Goal: Task Accomplishment & Management: Manage account settings

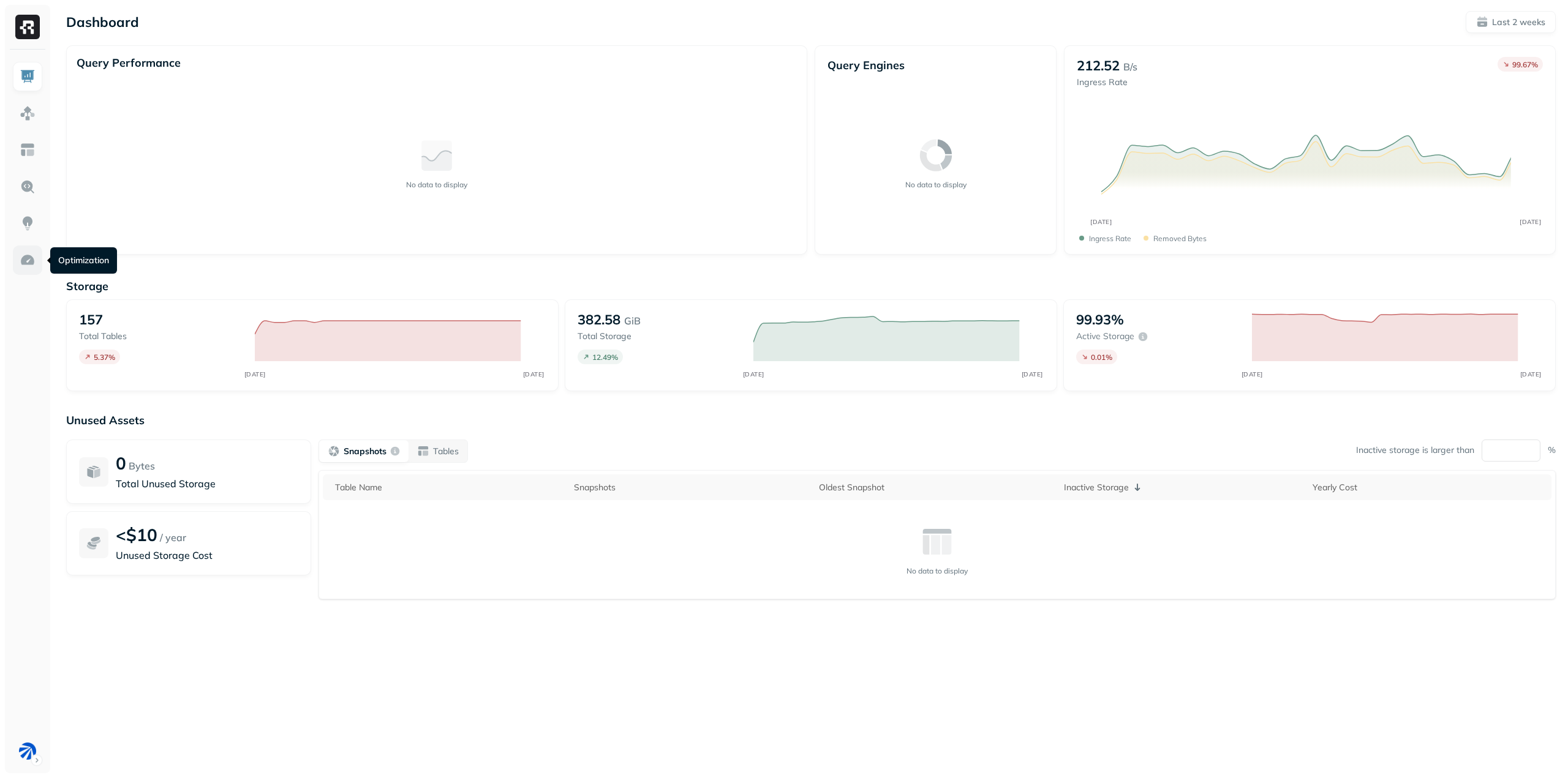
click at [32, 266] on img at bounding box center [27, 260] width 16 height 16
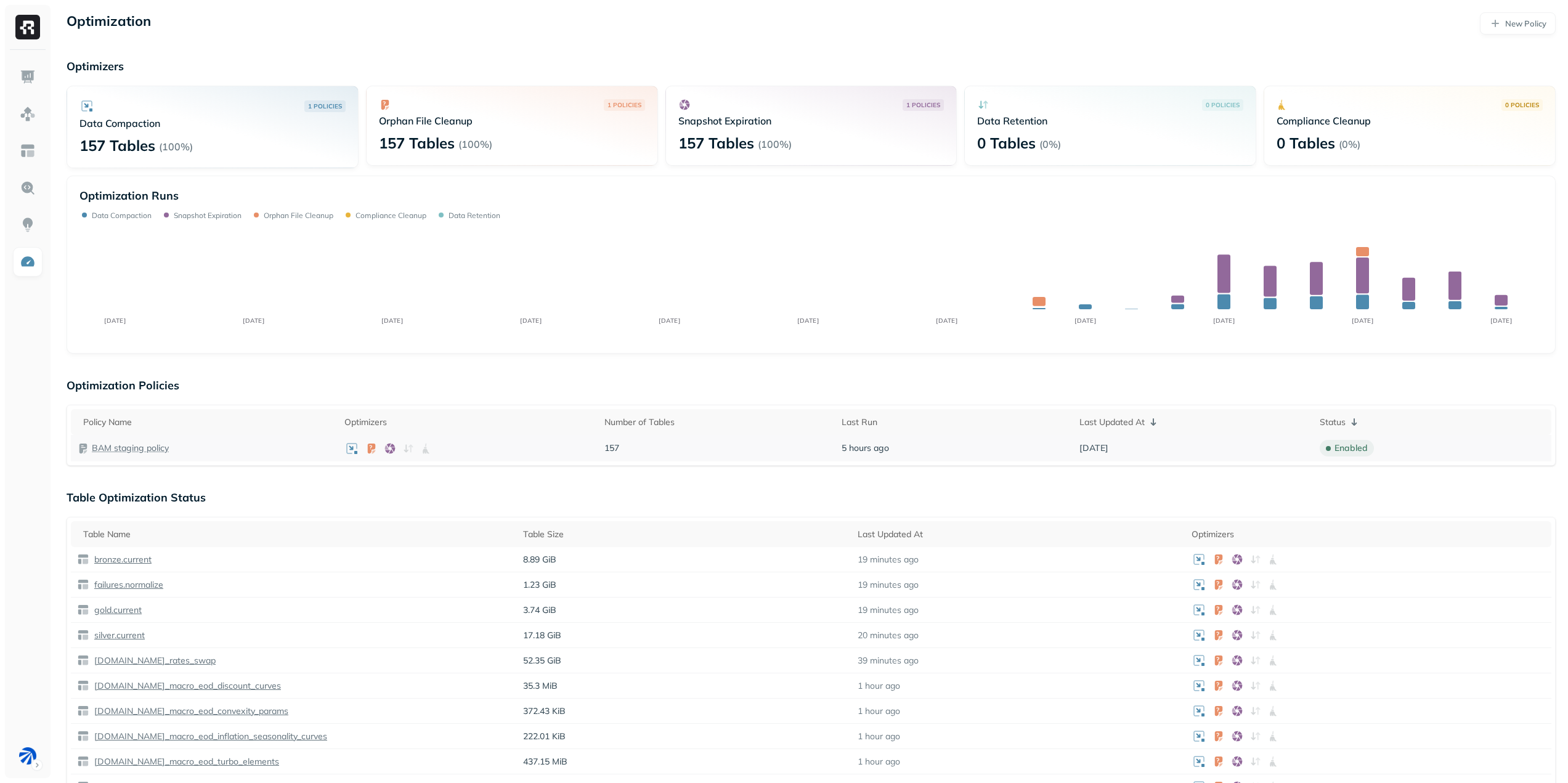
click at [135, 445] on p "BAM staging policy" at bounding box center [130, 448] width 77 height 11
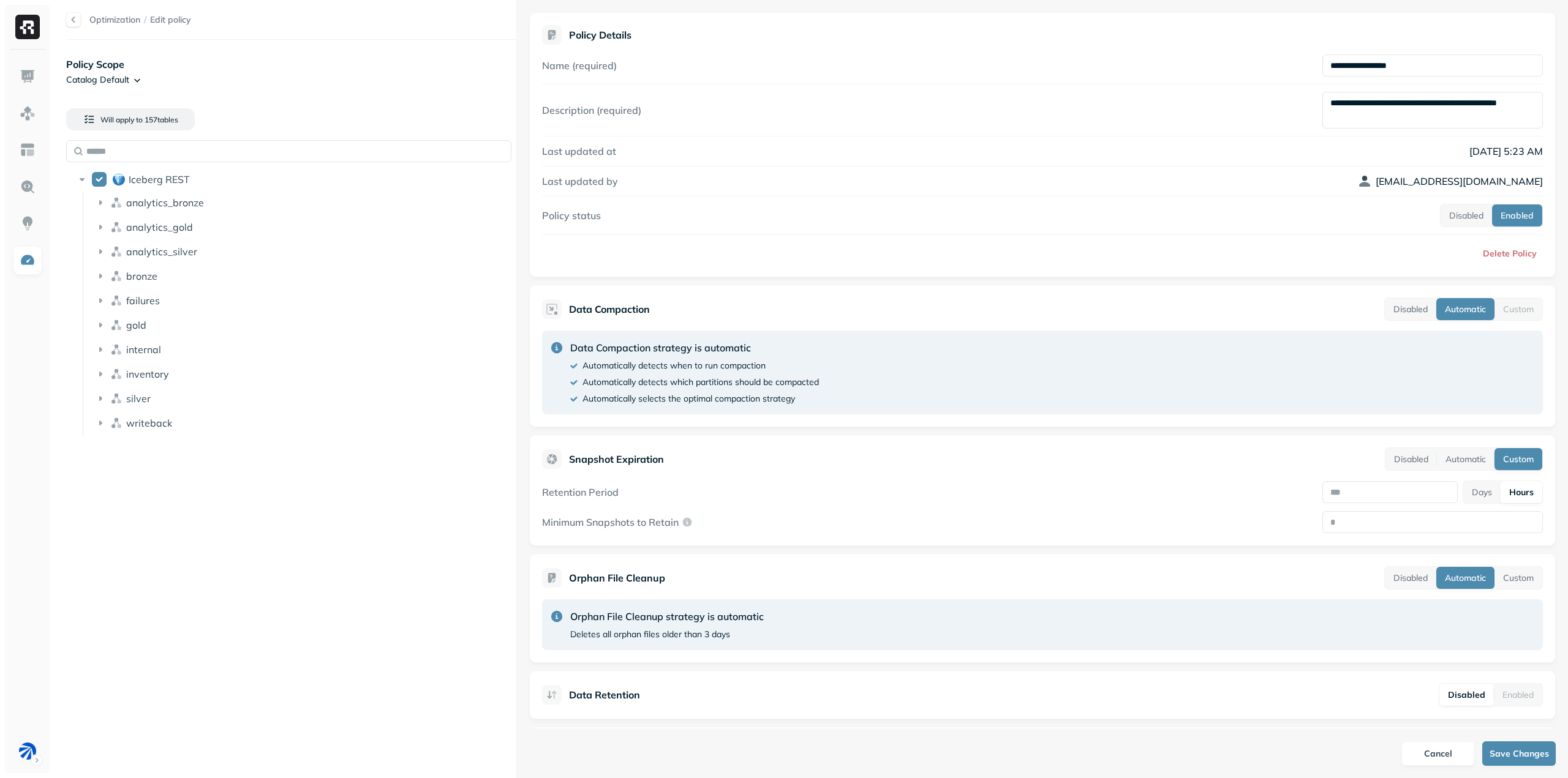
click at [128, 73] on html "**********" at bounding box center [784, 389] width 1568 height 778
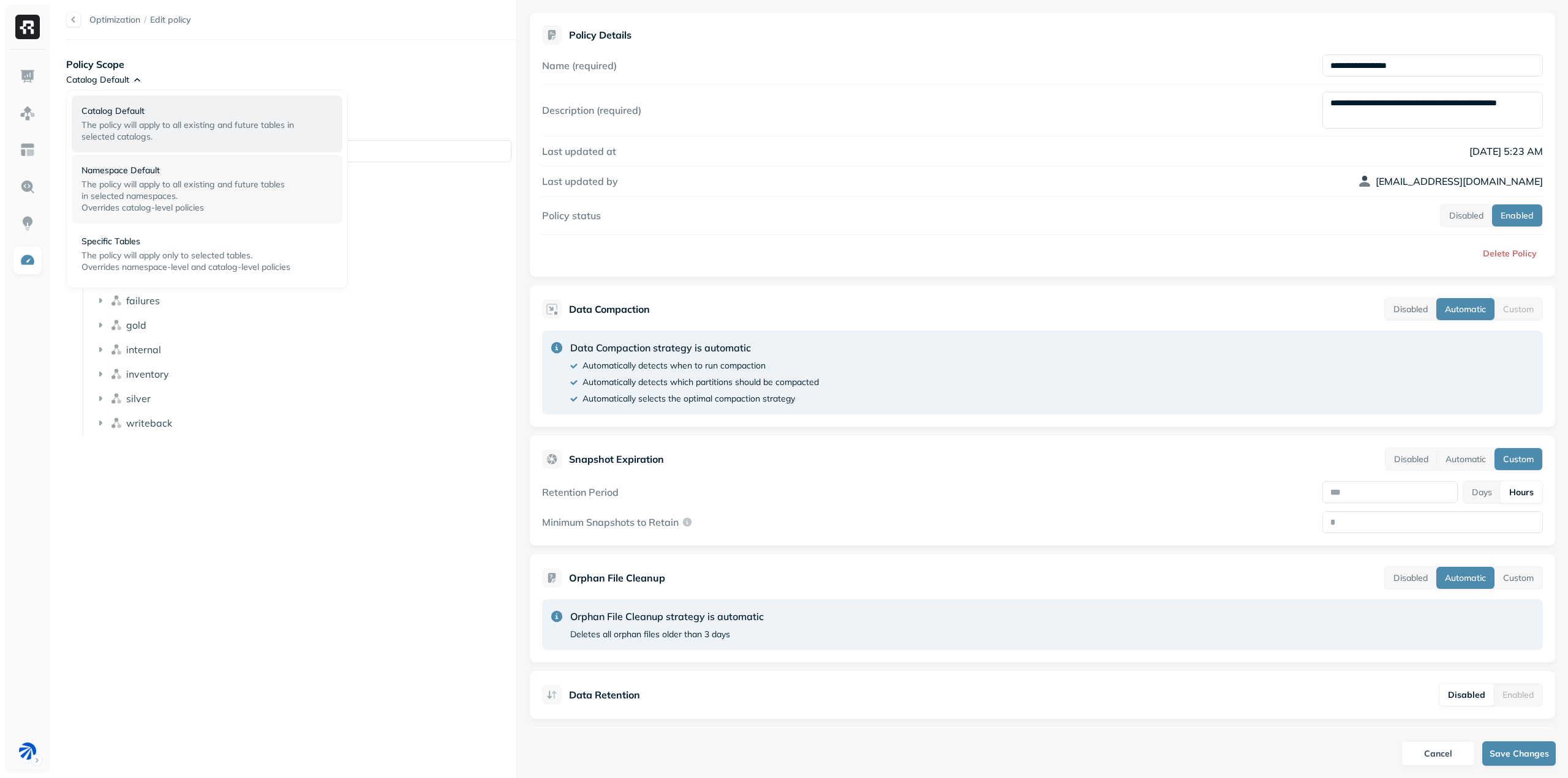
click at [149, 210] on span "Overrides catalog-level policies" at bounding box center [142, 208] width 123 height 11
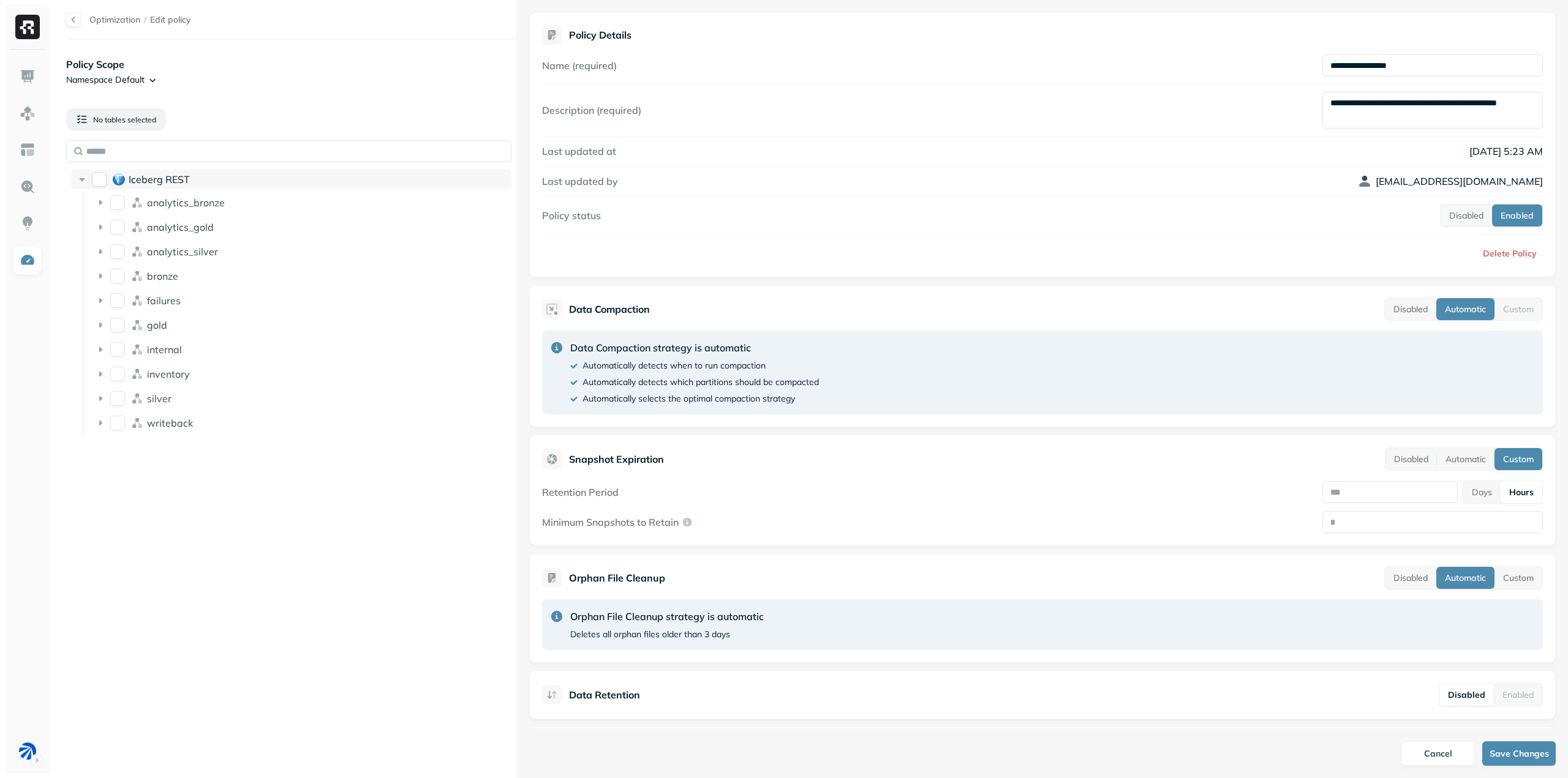
click at [105, 175] on button "Iceberg REST" at bounding box center [99, 180] width 15 height 15
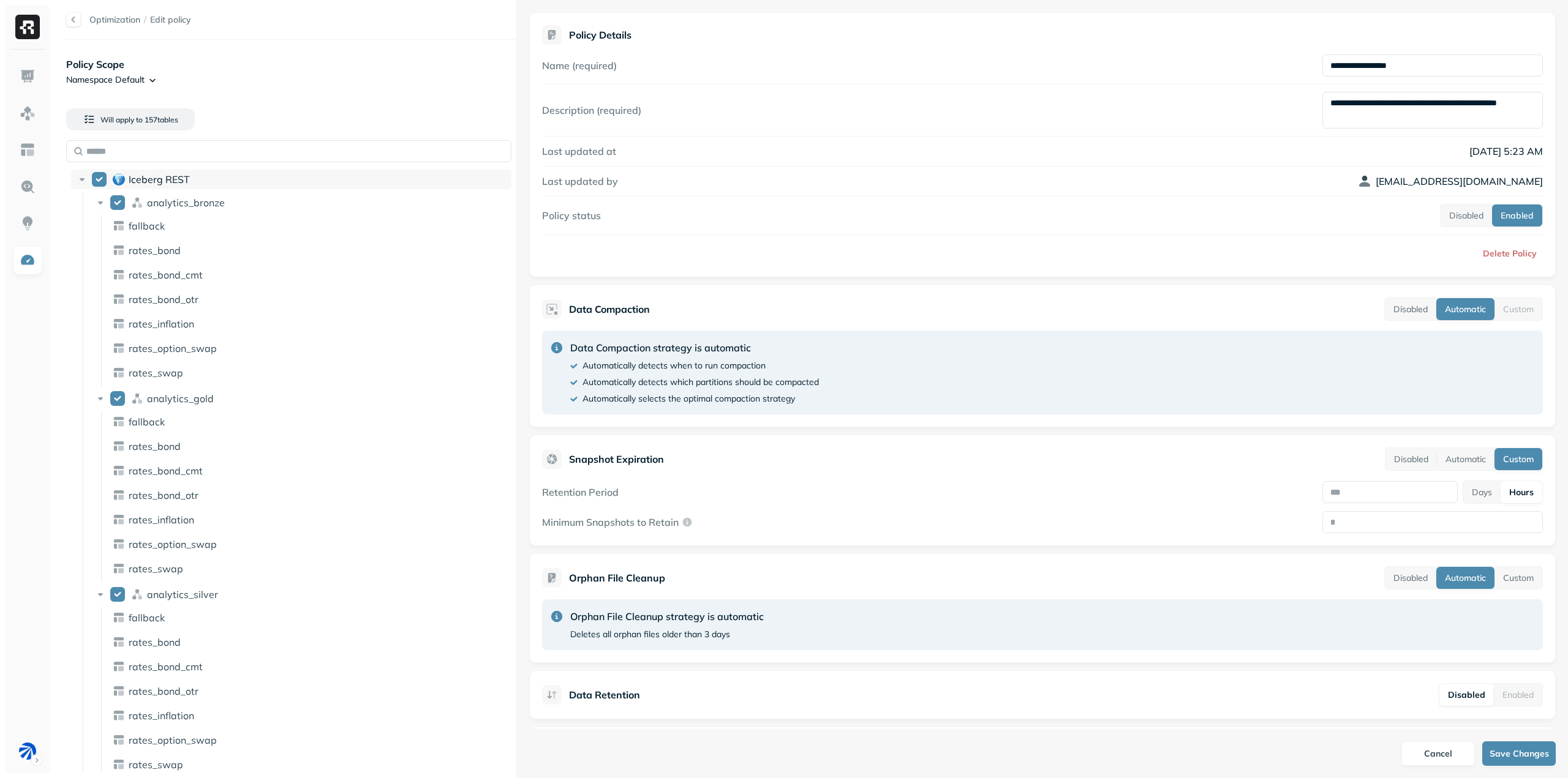
click at [105, 175] on button "Iceberg REST" at bounding box center [99, 180] width 15 height 15
click at [103, 176] on button "Iceberg REST" at bounding box center [99, 180] width 15 height 15
click at [103, 205] on icon at bounding box center [101, 202] width 12 height 12
click at [99, 226] on icon at bounding box center [100, 227] width 5 height 3
click at [101, 250] on icon at bounding box center [101, 252] width 12 height 12
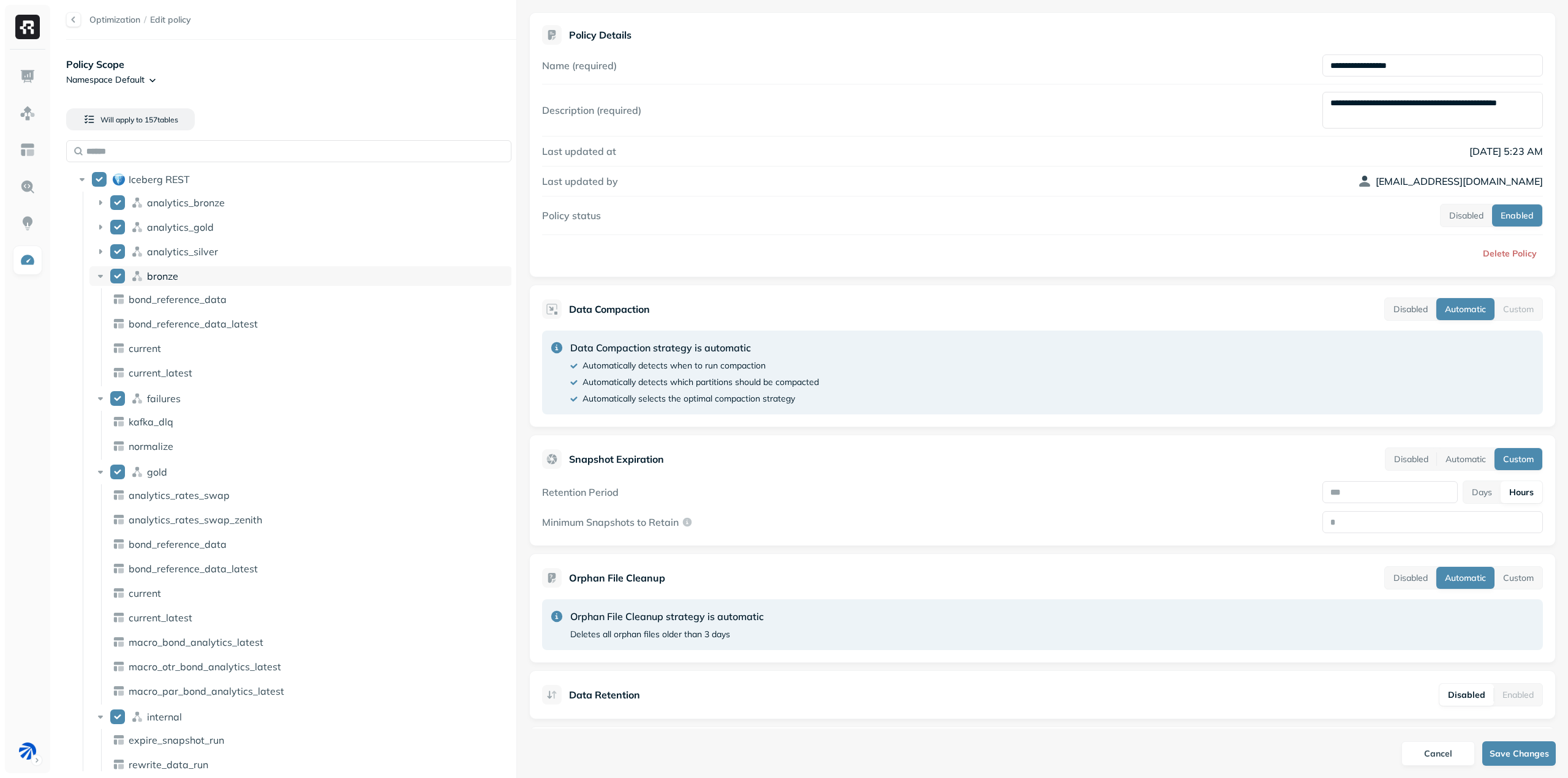
click at [101, 272] on icon at bounding box center [101, 276] width 12 height 12
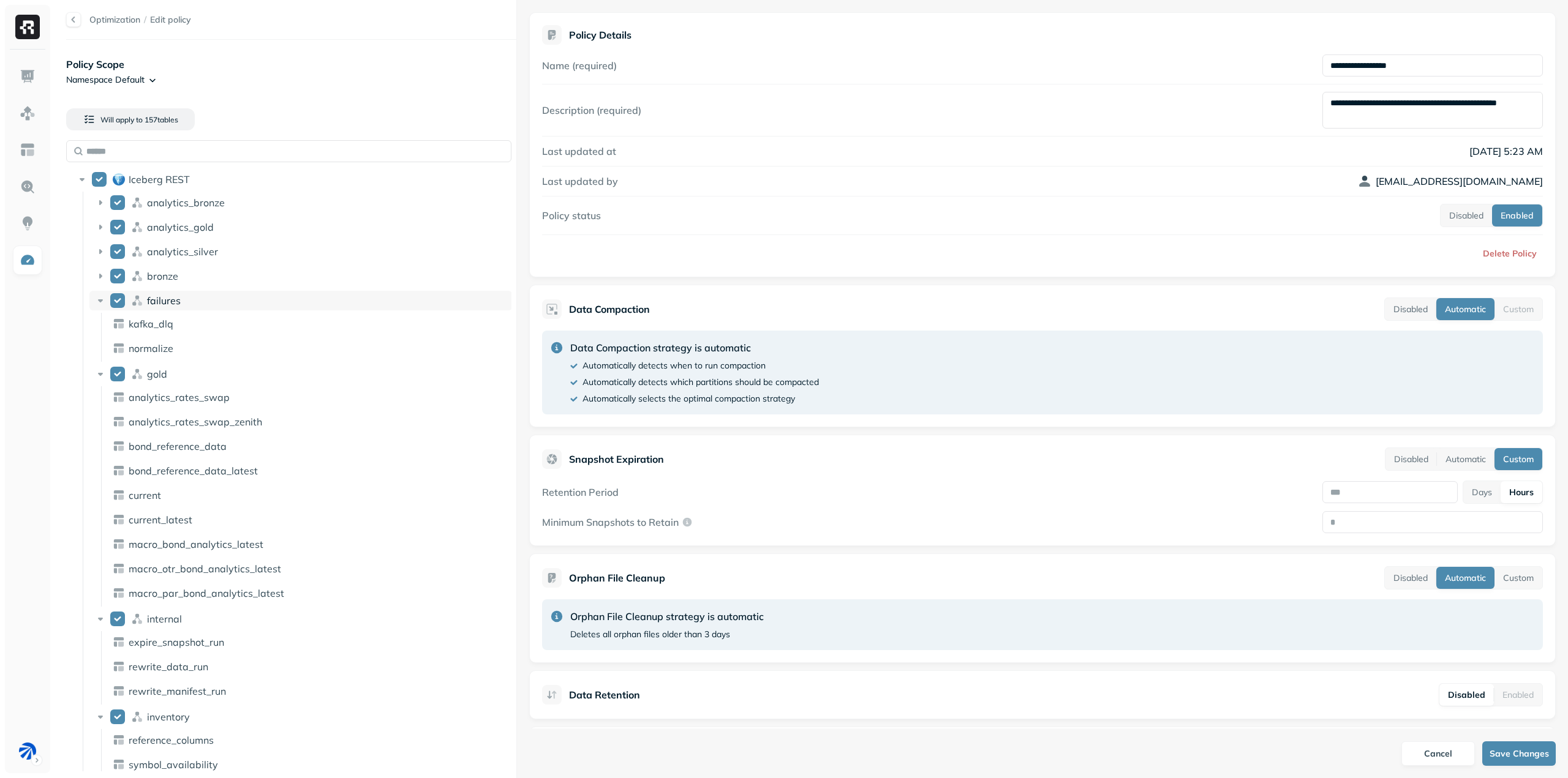
click at [99, 297] on icon at bounding box center [101, 301] width 12 height 12
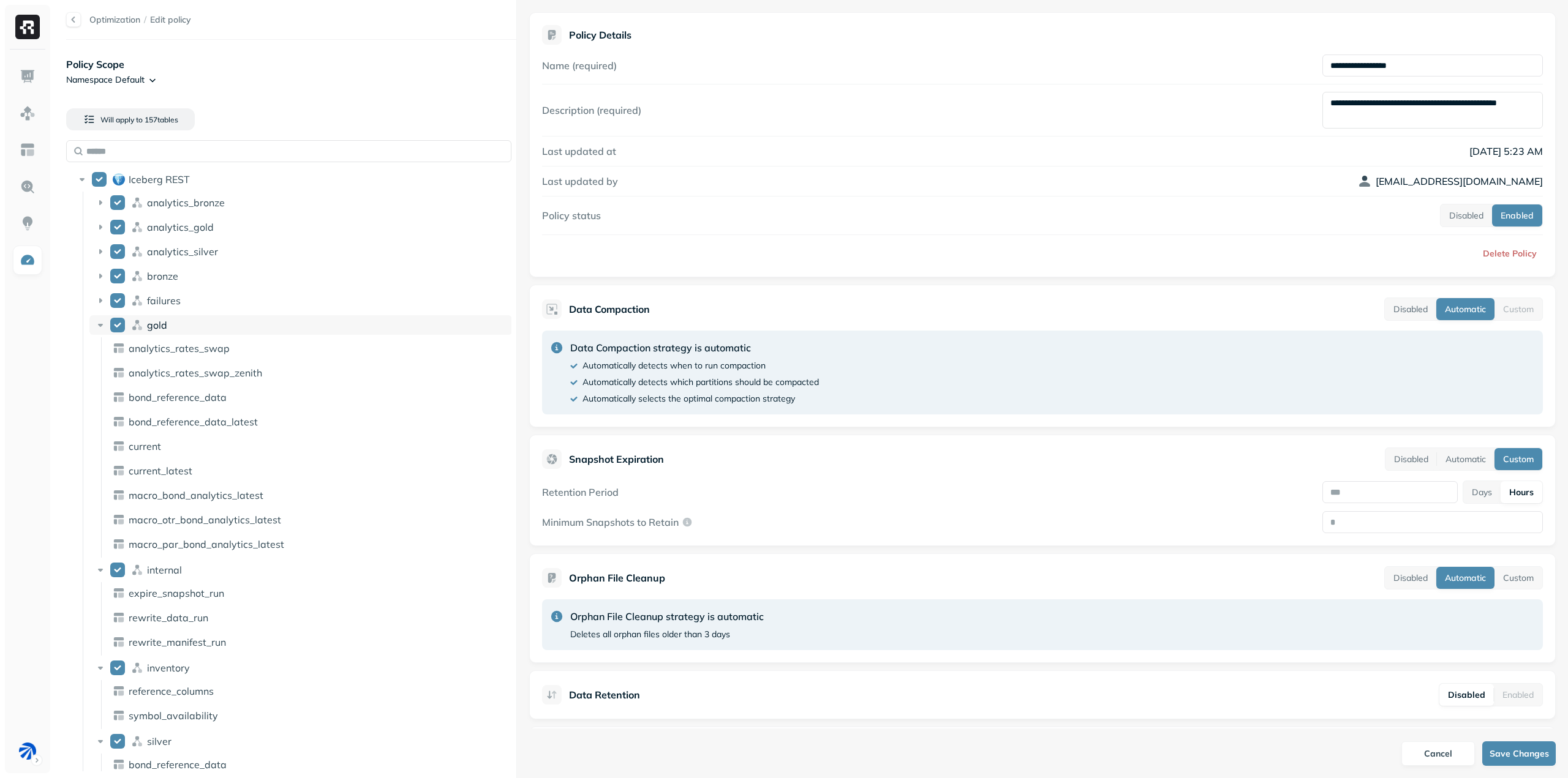
click at [98, 319] on icon at bounding box center [101, 325] width 12 height 12
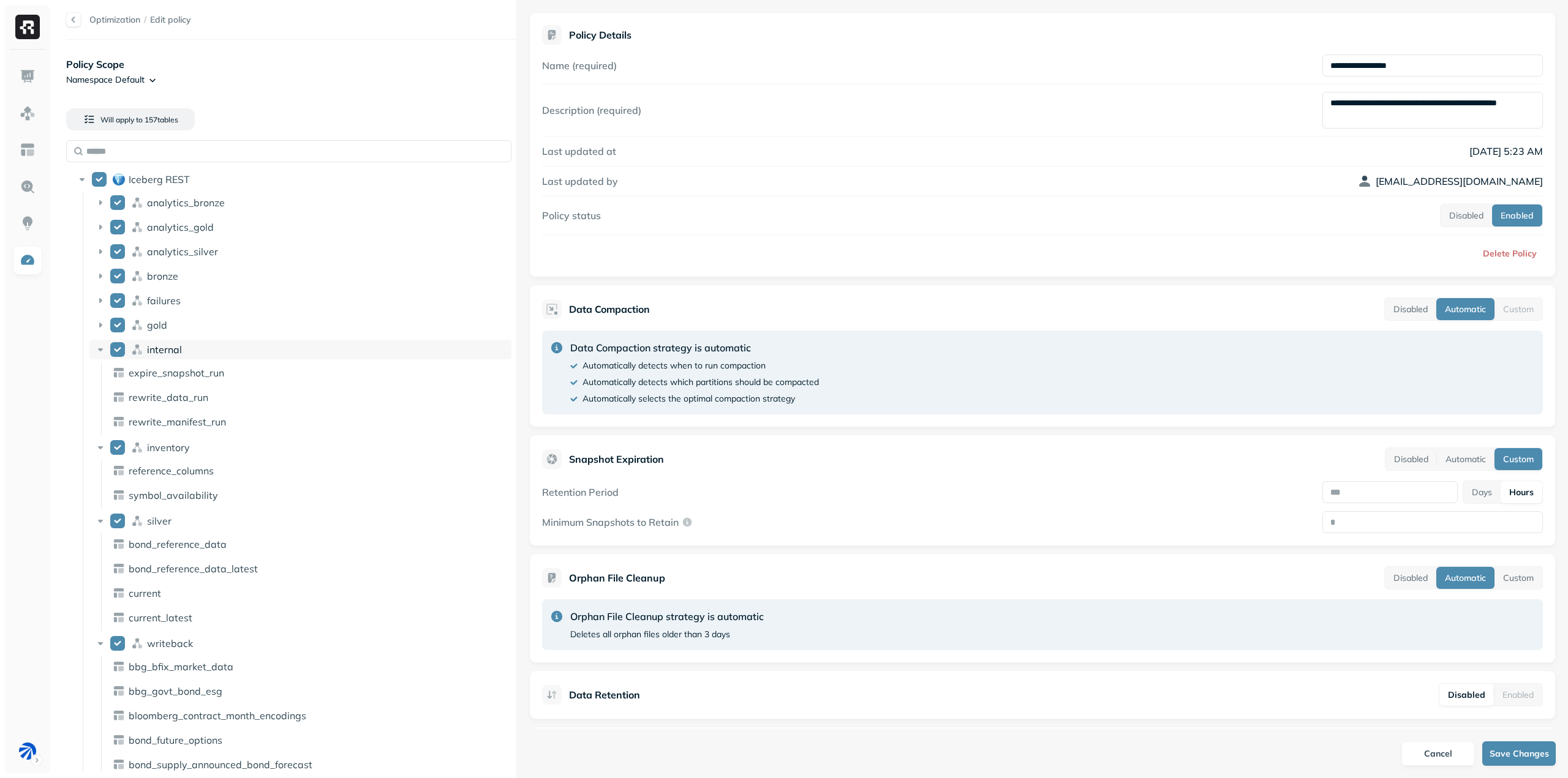
click at [101, 351] on icon at bounding box center [100, 349] width 5 height 3
click at [101, 374] on icon at bounding box center [100, 374] width 5 height 3
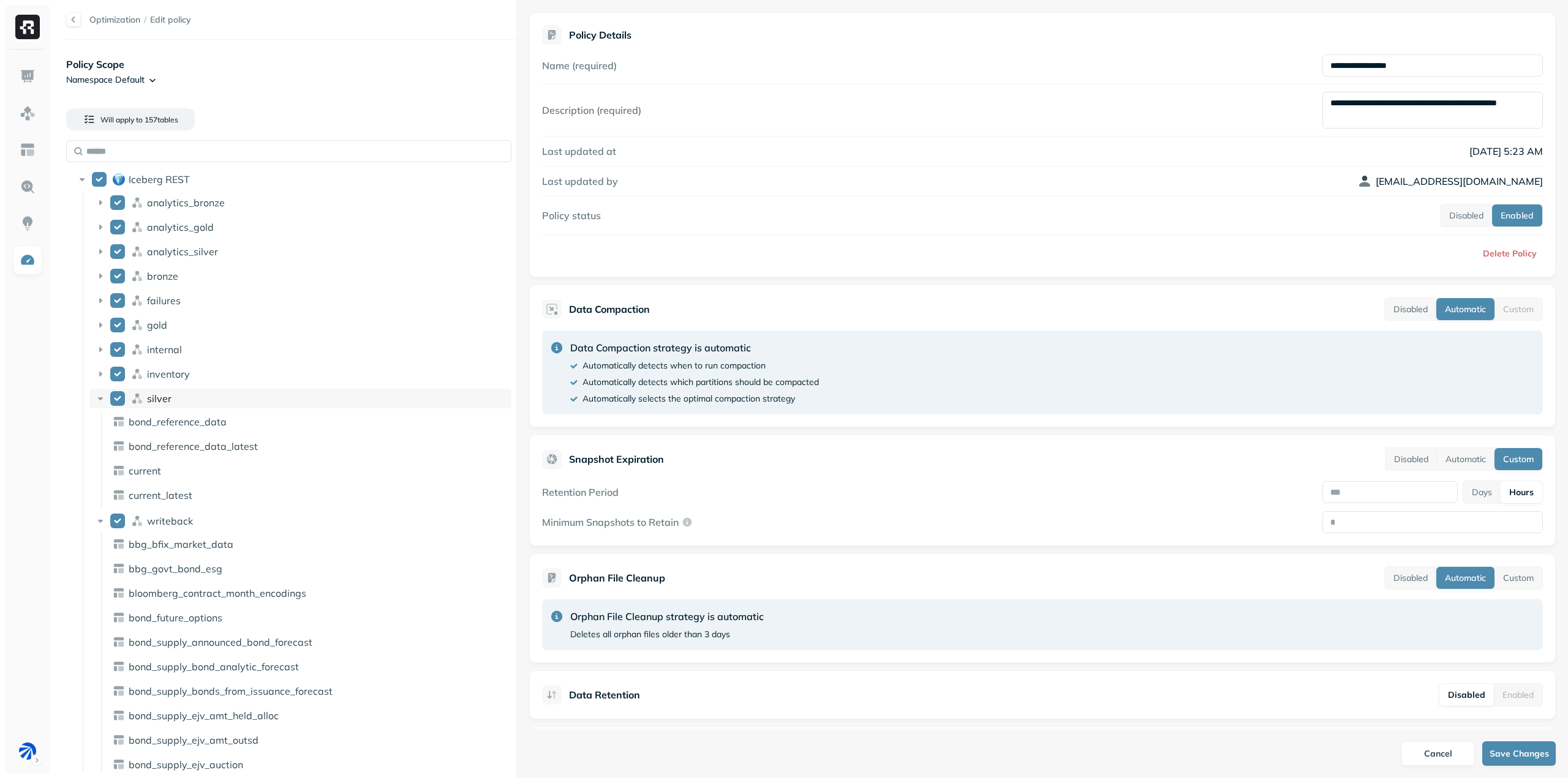
click at [102, 397] on icon at bounding box center [100, 399] width 5 height 3
click at [101, 424] on icon at bounding box center [100, 423] width 5 height 3
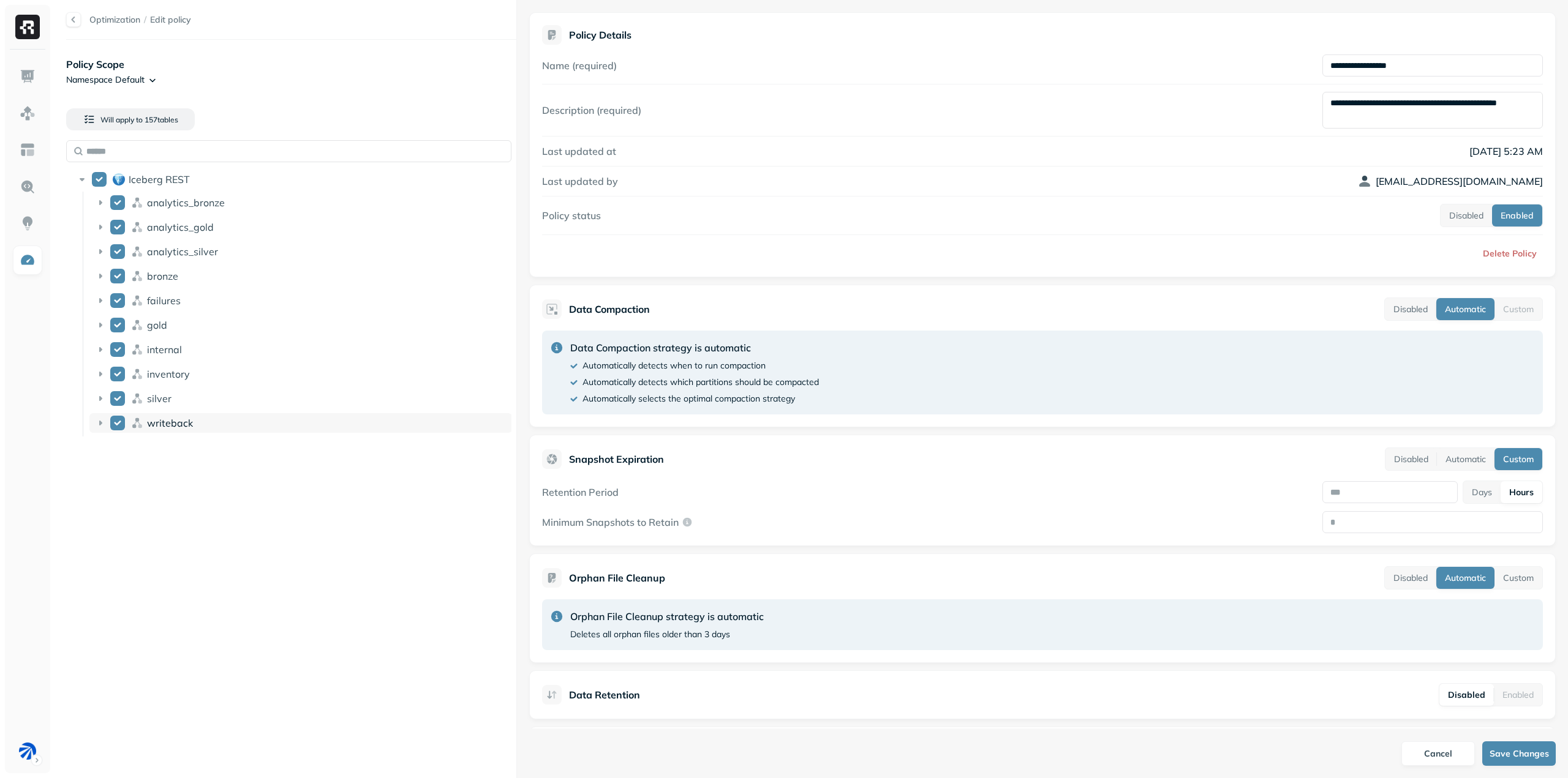
click at [117, 422] on button "writeback" at bounding box center [118, 423] width 15 height 15
click at [121, 373] on button "inventory" at bounding box center [118, 374] width 15 height 15
click at [117, 354] on button "internal" at bounding box center [118, 349] width 15 height 15
click at [1504, 754] on button "Save Changes" at bounding box center [1519, 753] width 73 height 25
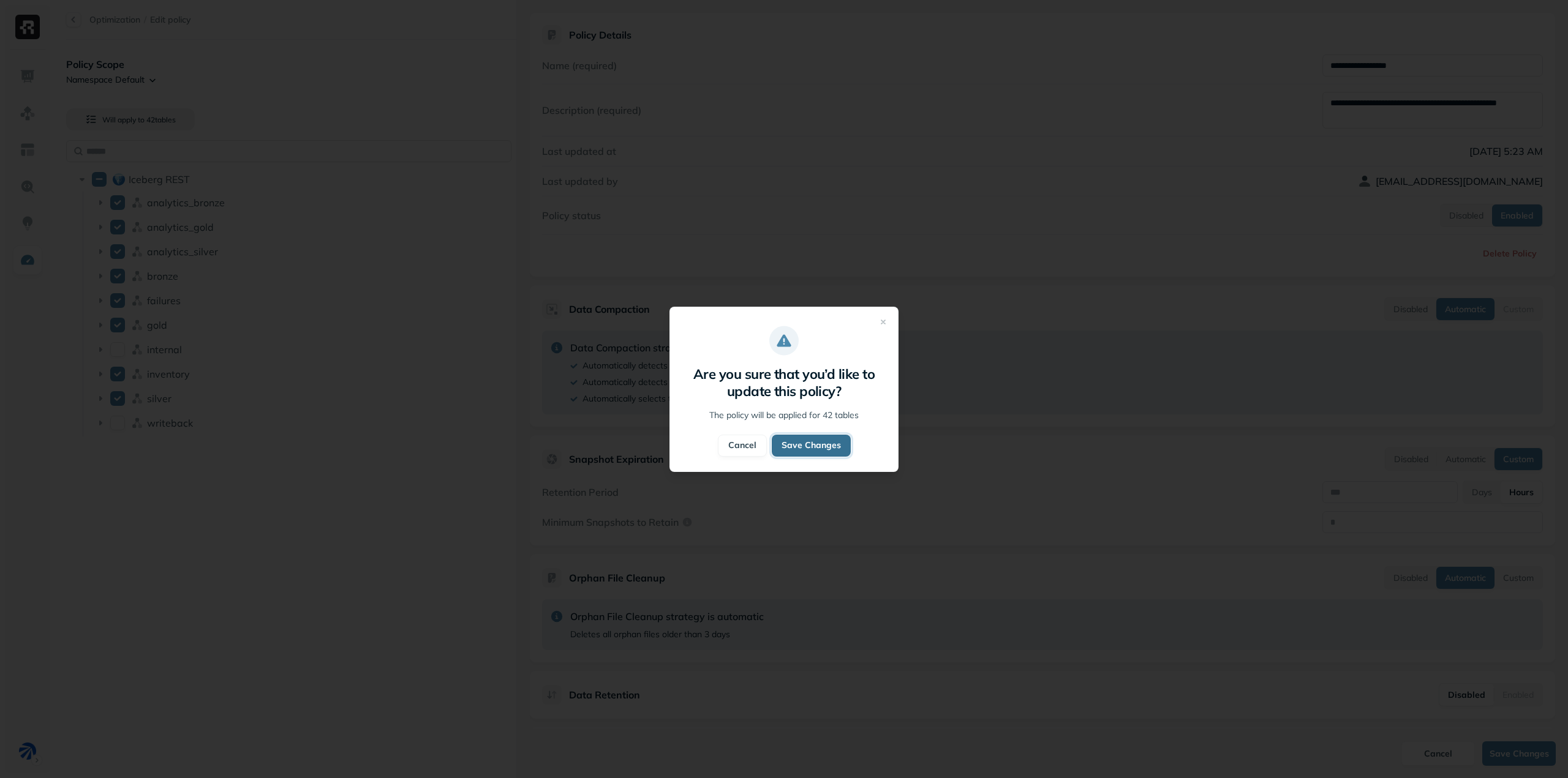
click at [822, 445] on button "Save Changes" at bounding box center [811, 445] width 79 height 22
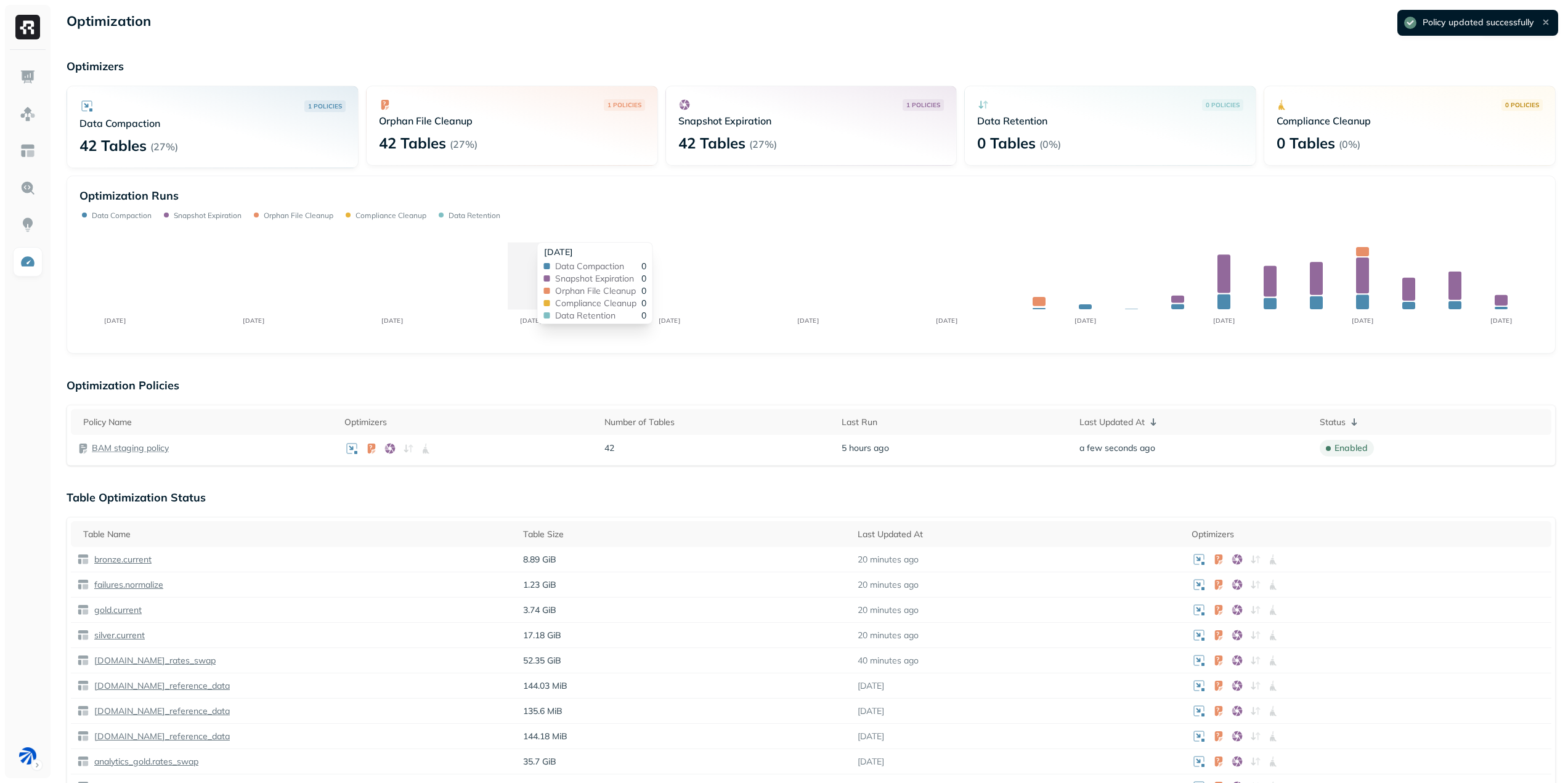
click at [544, 273] on div "Data Compaction 0 Snapshot Expiration 0 Orphan File Cleanup 0 Compliance Cleanu…" at bounding box center [595, 291] width 102 height 58
click at [564, 221] on div "Optimization Runs Data Compaction Snapshot Expiration Orphan File Cleanup Compl…" at bounding box center [811, 265] width 1464 height 152
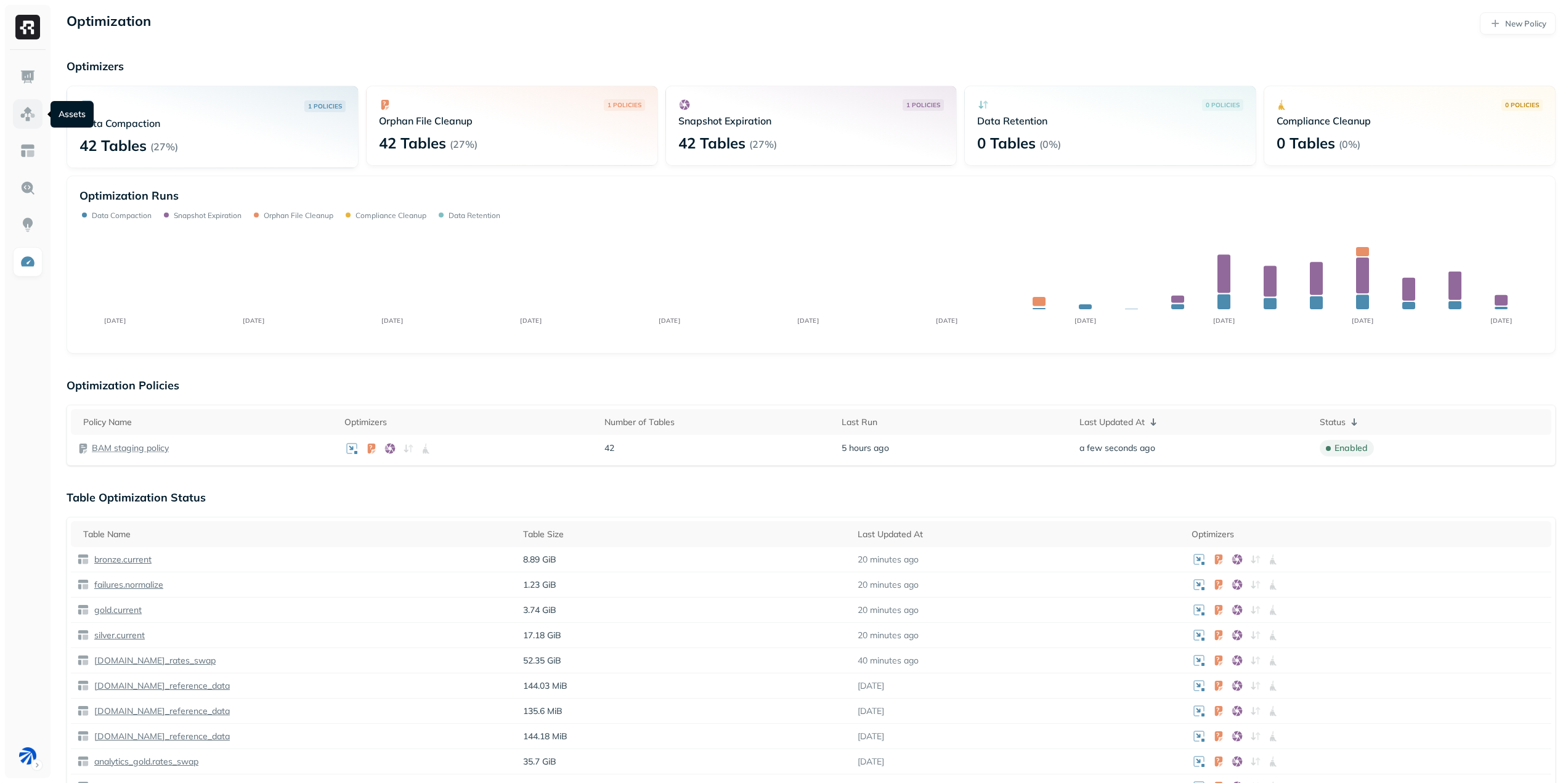
click at [28, 116] on img at bounding box center [27, 114] width 16 height 16
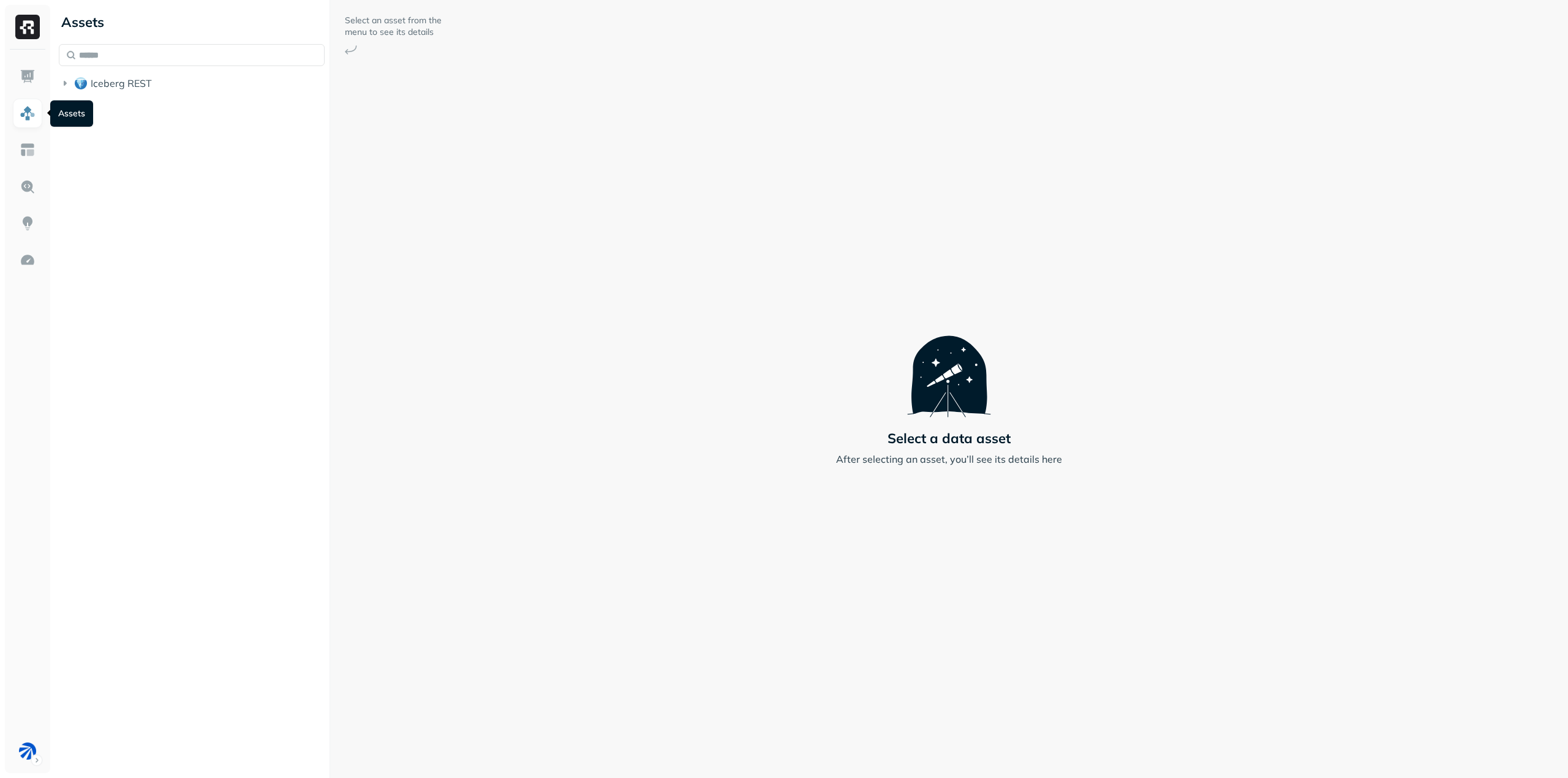
drag, startPoint x: 535, startPoint y: 479, endPoint x: 263, endPoint y: 412, distance: 280.1
click at [535, 479] on div "Select an asset from the menu to see its details Select a data asset After sele…" at bounding box center [949, 389] width 1238 height 778
click at [422, 387] on div "Select an asset from the menu to see its details Select a data asset After sele…" at bounding box center [949, 389] width 1238 height 778
click at [63, 82] on icon "button" at bounding box center [65, 83] width 12 height 12
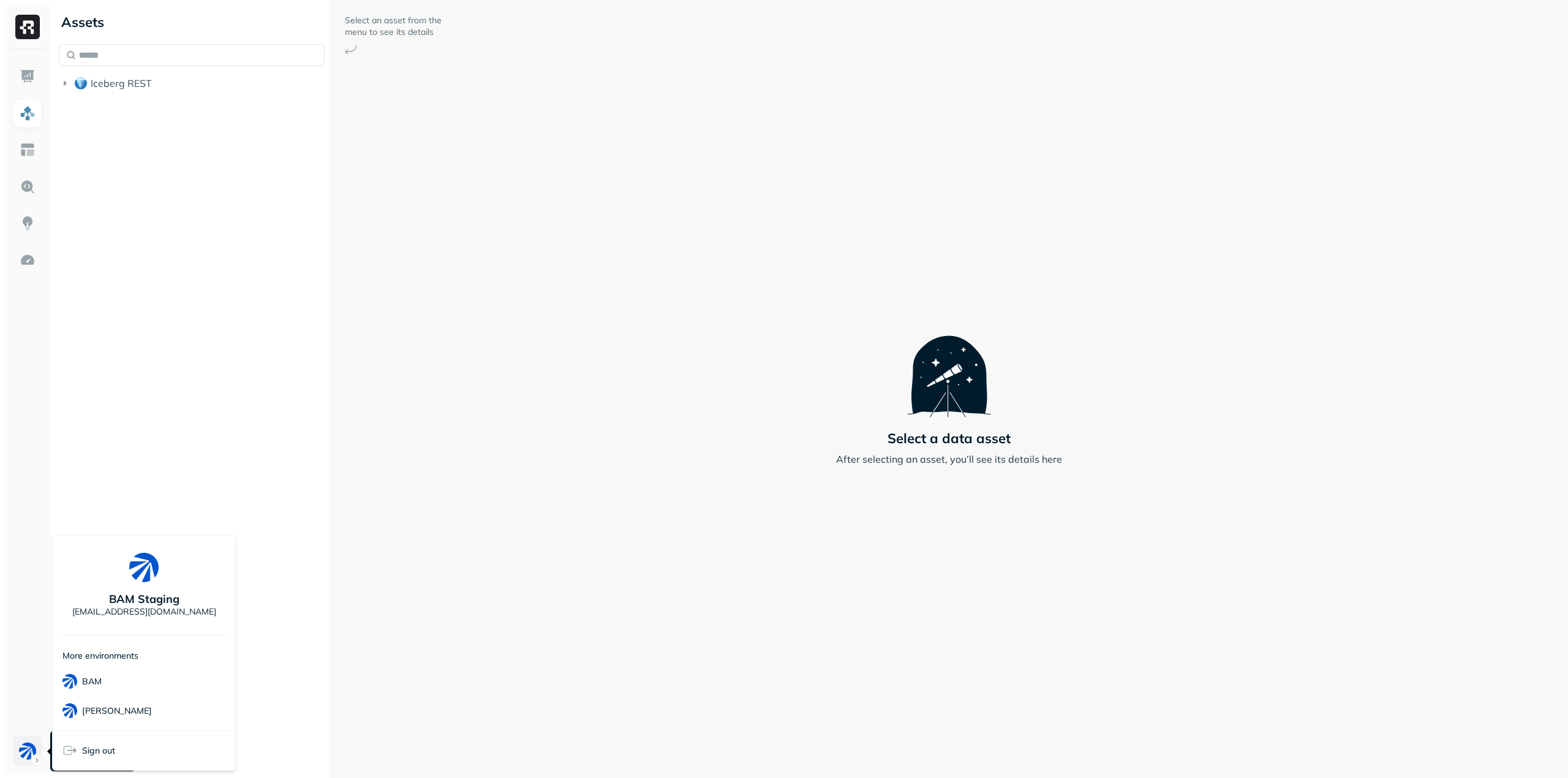
click at [29, 748] on html "Assets Iceberg REST Select an asset from the menu to see its details Select a d…" at bounding box center [784, 389] width 1568 height 778
click at [97, 700] on div "[PERSON_NAME]" at bounding box center [143, 711] width 172 height 29
